Goal: Navigation & Orientation: Go to known website

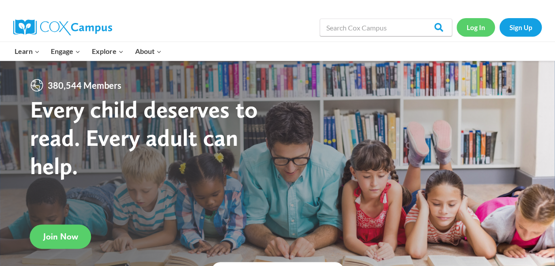
click at [481, 29] on link "Log In" at bounding box center [476, 27] width 38 height 18
click at [479, 35] on link "Log In" at bounding box center [476, 27] width 38 height 18
